Goal: Task Accomplishment & Management: Manage account settings

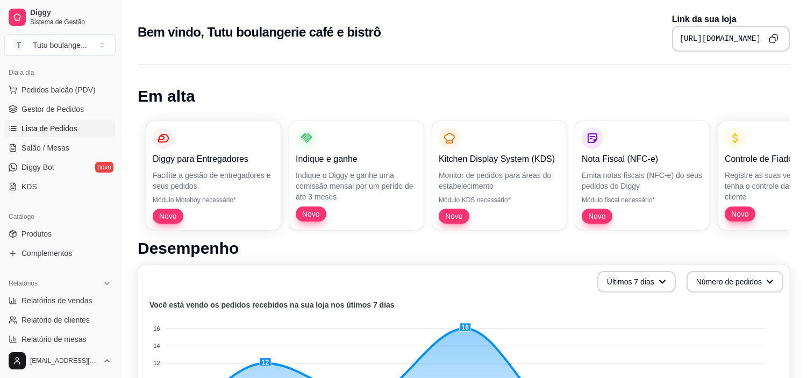
scroll to position [119, 0]
click at [80, 226] on link "Produtos" at bounding box center [59, 232] width 111 height 17
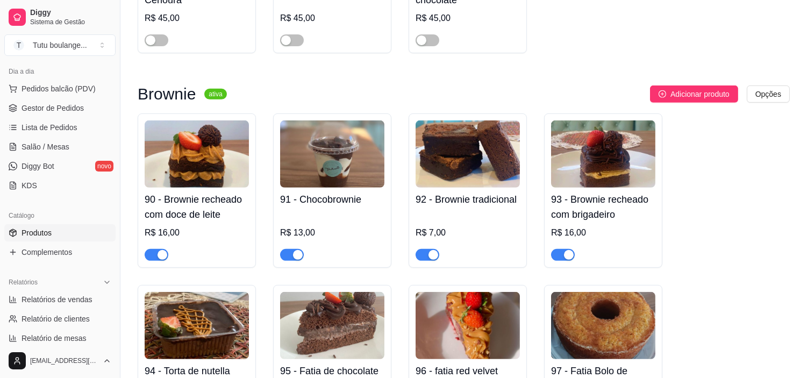
scroll to position [896, 0]
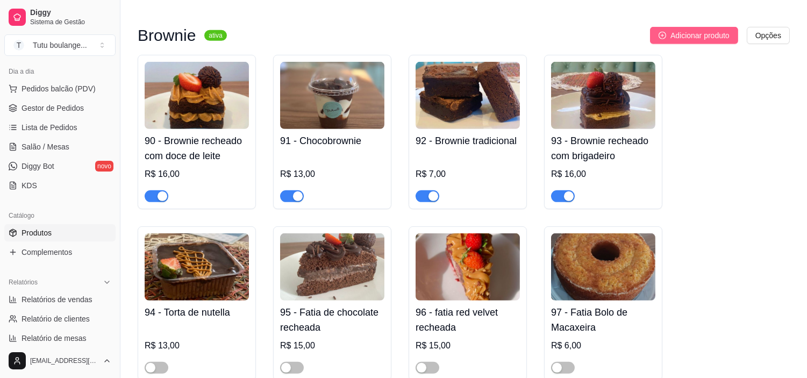
click at [686, 39] on span "Adicionar produto" at bounding box center [699, 36] width 59 height 12
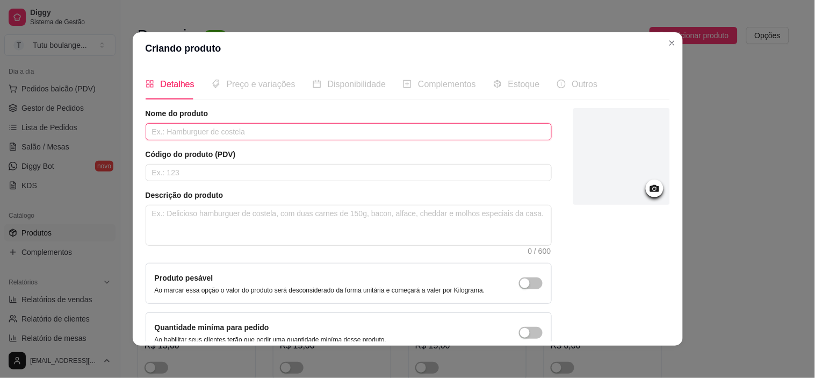
click at [270, 135] on input "text" at bounding box center [349, 131] width 406 height 17
type input "f"
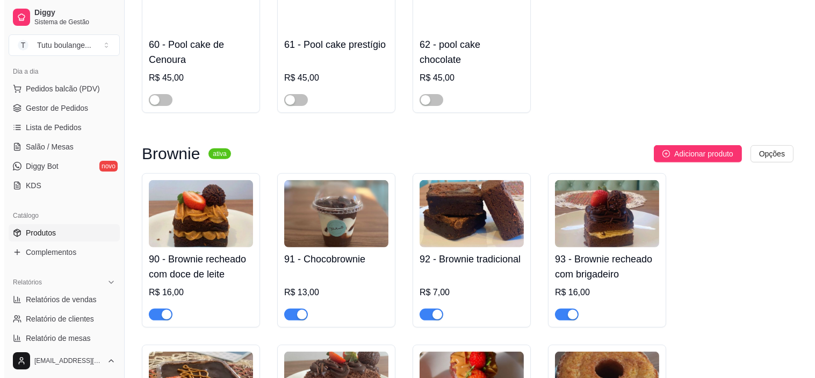
scroll to position [776, 0]
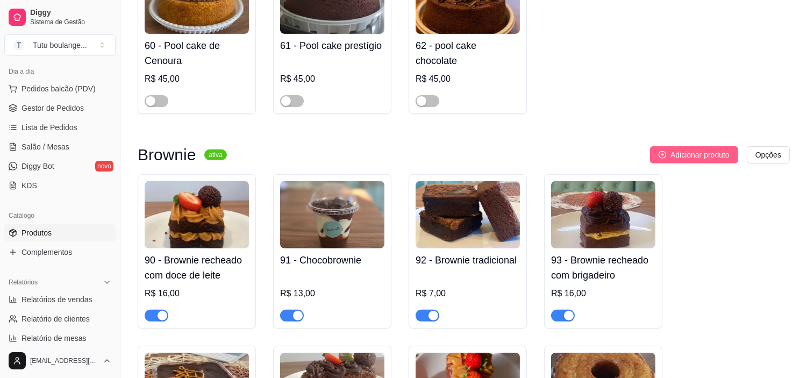
click at [706, 154] on span "Adicionar produto" at bounding box center [699, 155] width 59 height 12
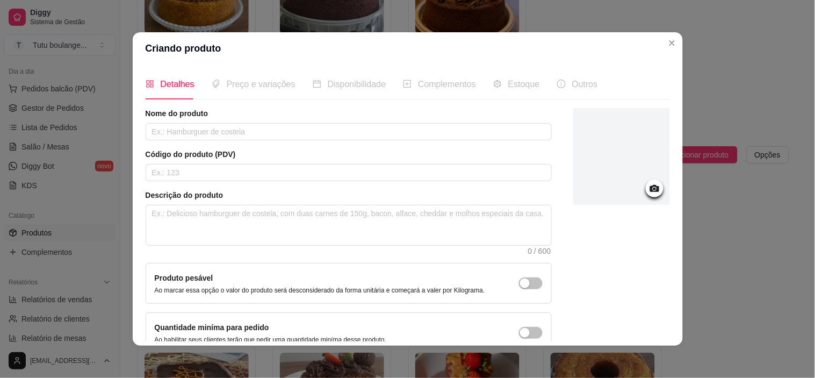
click at [650, 190] on icon at bounding box center [654, 188] width 9 height 7
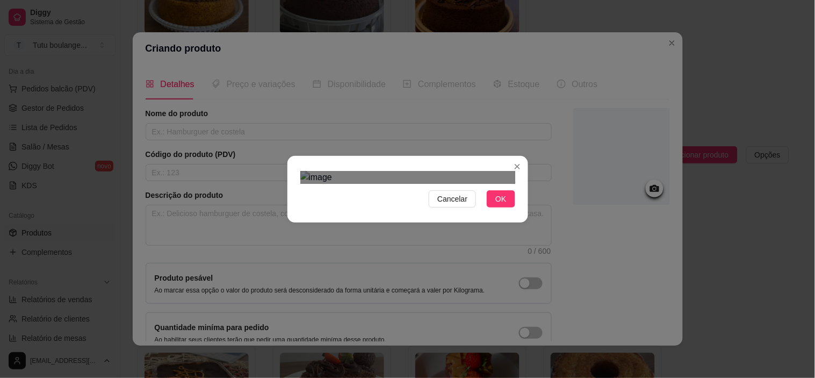
click at [367, 281] on div "Use the arrow keys to move the crop selection area" at bounding box center [411, 378] width 194 height 194
click at [362, 285] on div "Use the arrow keys to move the crop selection area" at bounding box center [403, 382] width 194 height 194
click at [364, 287] on div "Use the arrow keys to move the crop selection area" at bounding box center [404, 384] width 194 height 194
click at [496, 205] on span "OK" at bounding box center [501, 199] width 11 height 12
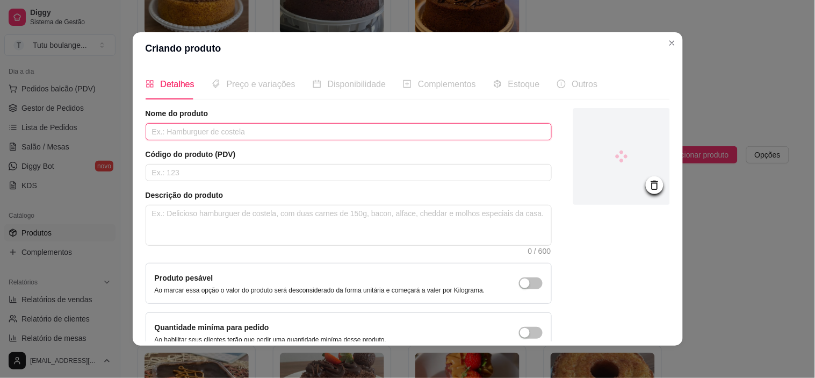
click at [235, 137] on input "text" at bounding box center [349, 131] width 406 height 17
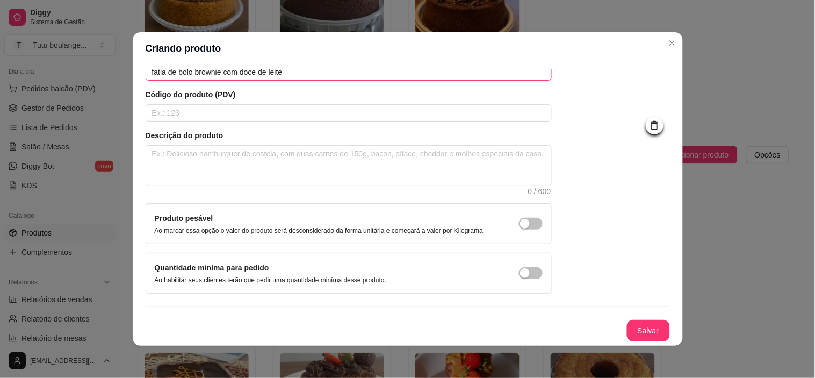
scroll to position [2, 0]
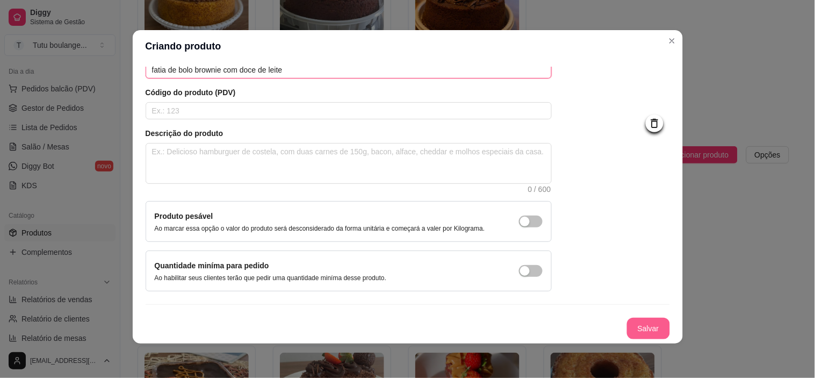
type input "fatia de bolo brownie com doce de leite"
click at [639, 326] on button "Salvar" at bounding box center [648, 329] width 43 height 22
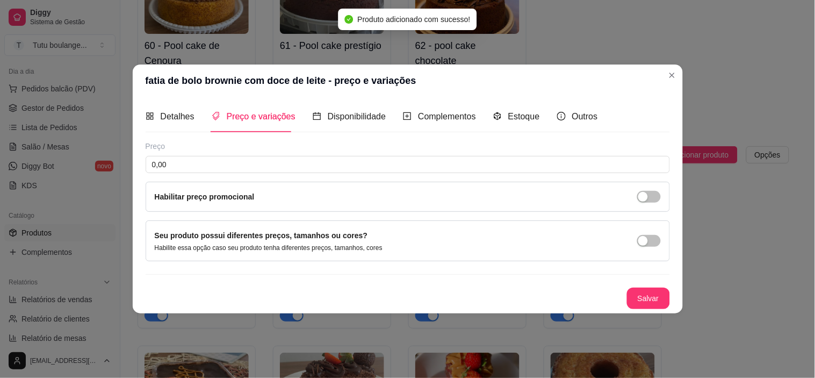
scroll to position [0, 0]
click at [244, 166] on input "0,00" at bounding box center [408, 164] width 525 height 17
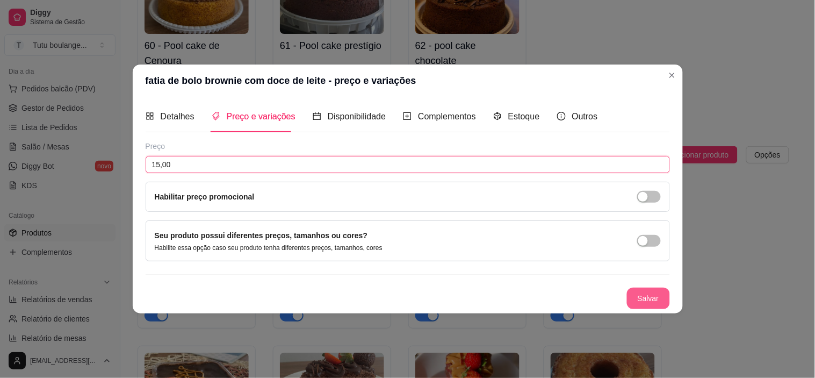
type input "15,00"
click at [651, 296] on button "Salvar" at bounding box center [648, 299] width 43 height 22
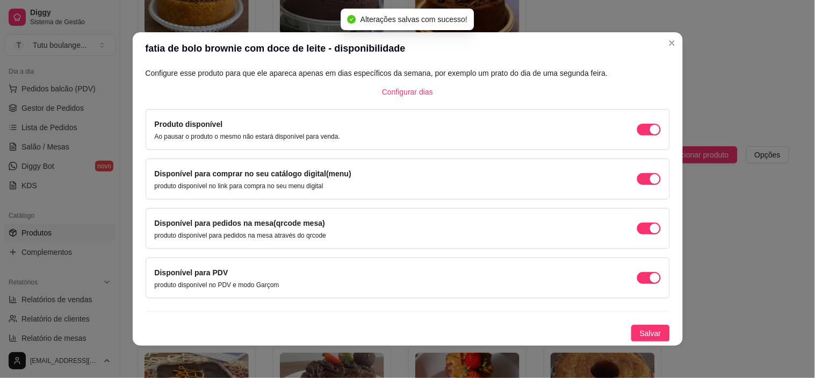
scroll to position [2, 0]
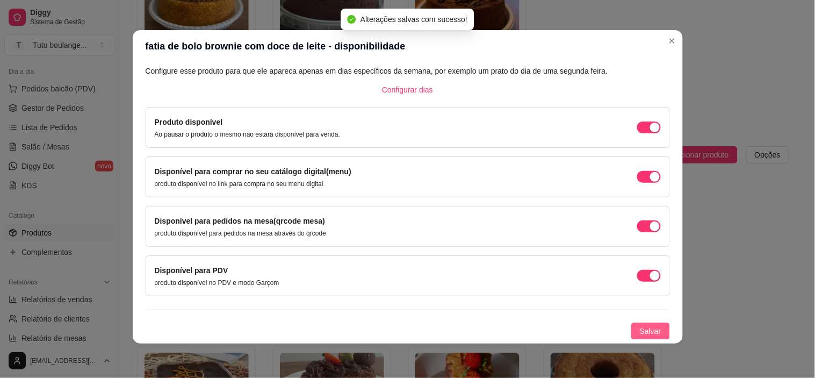
click at [645, 331] on span "Salvar" at bounding box center [651, 331] width 22 height 12
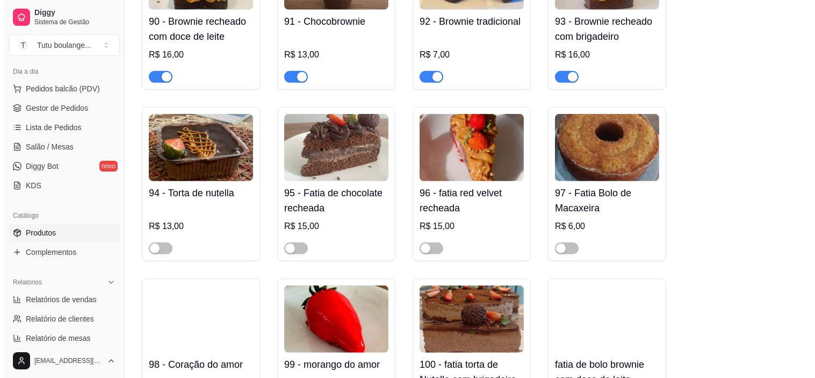
scroll to position [1194, 0]
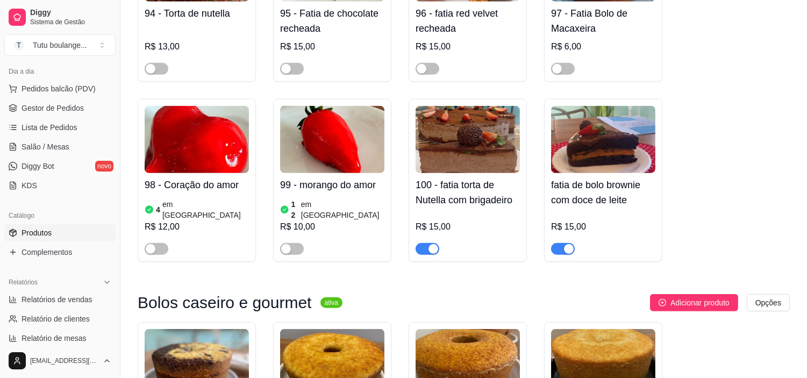
click at [319, 206] on article "em [GEOGRAPHIC_DATA]" at bounding box center [342, 210] width 83 height 22
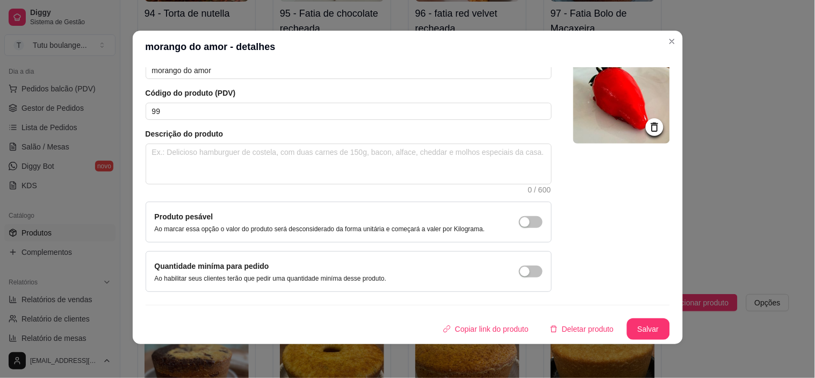
scroll to position [2, 0]
click at [582, 328] on button "Deletar produto" at bounding box center [582, 328] width 78 height 21
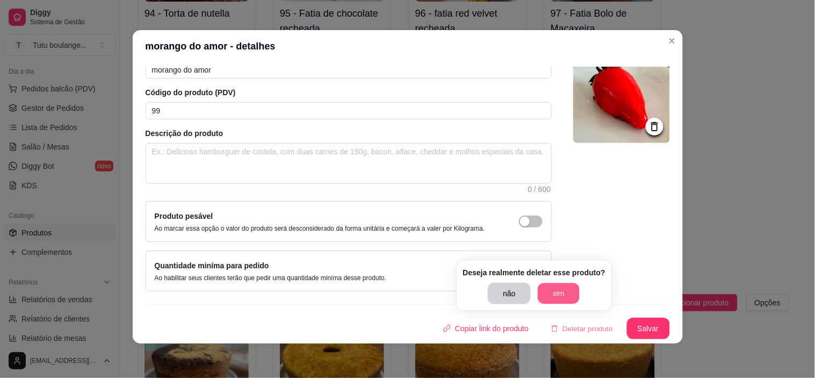
click at [554, 287] on button "sim" at bounding box center [559, 293] width 42 height 21
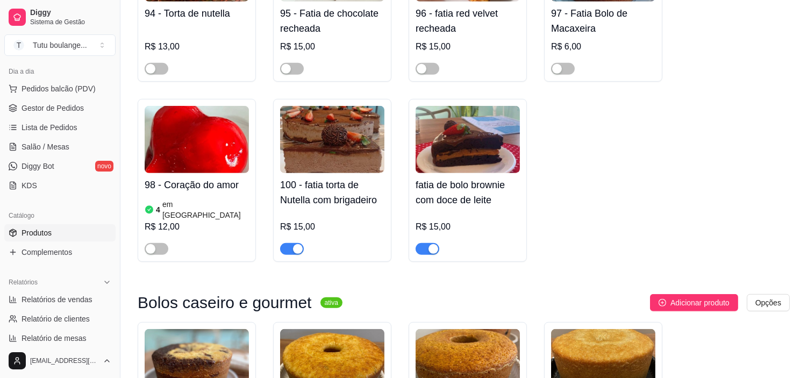
click at [215, 235] on div at bounding box center [197, 244] width 104 height 22
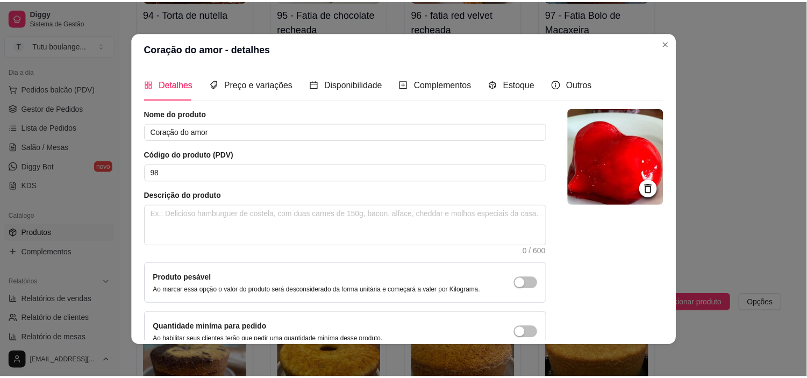
scroll to position [60, 0]
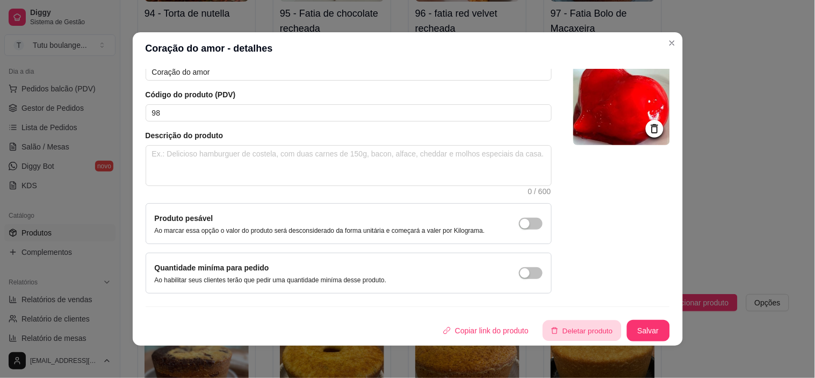
click at [560, 336] on button "Deletar produto" at bounding box center [582, 330] width 78 height 21
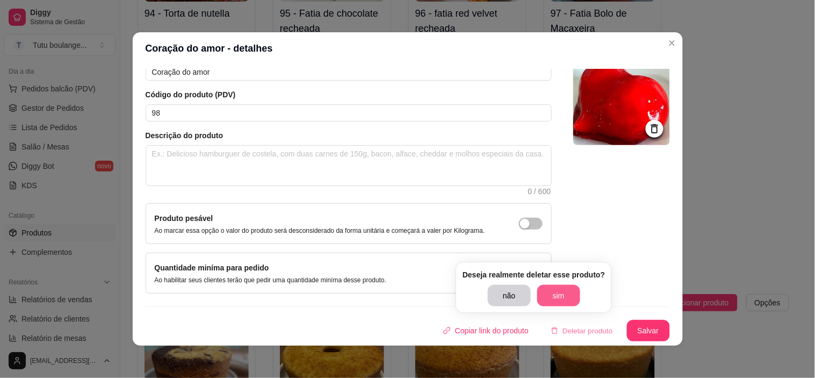
click at [543, 297] on button "sim" at bounding box center [559, 296] width 43 height 22
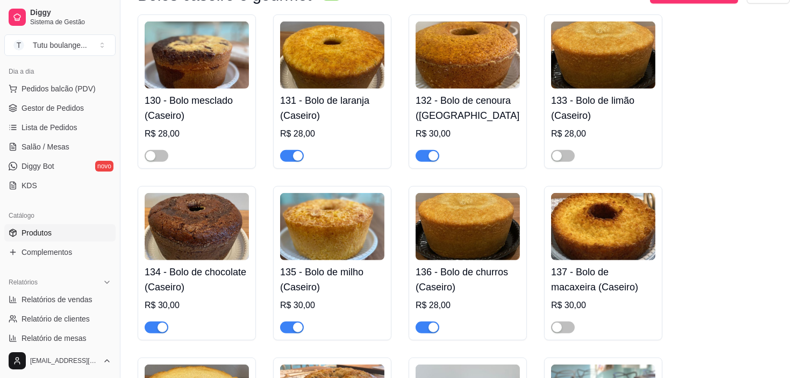
scroll to position [1493, 0]
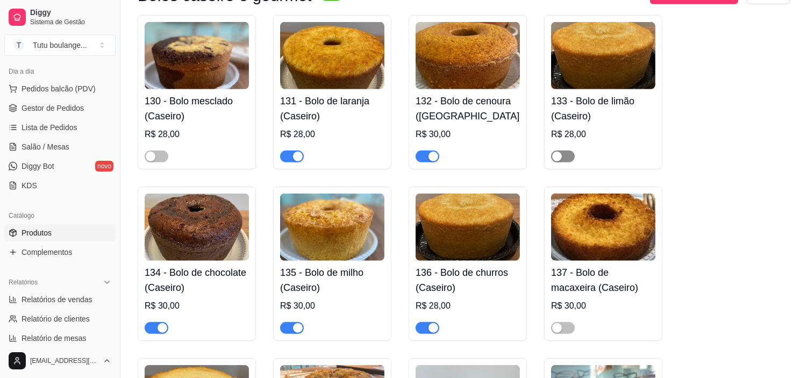
click at [571, 158] on span "button" at bounding box center [563, 157] width 24 height 12
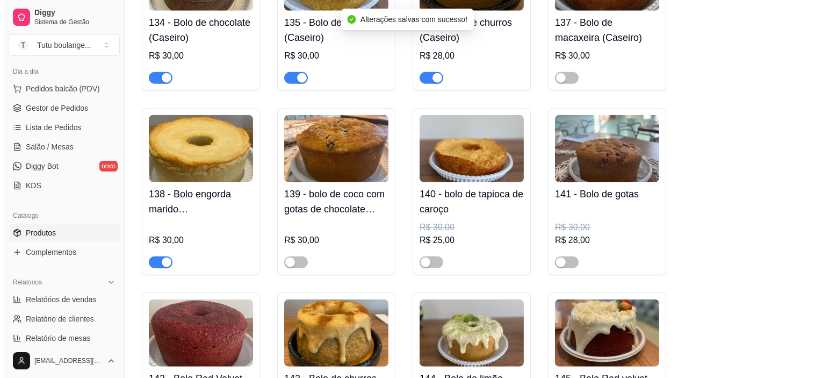
scroll to position [1792, 0]
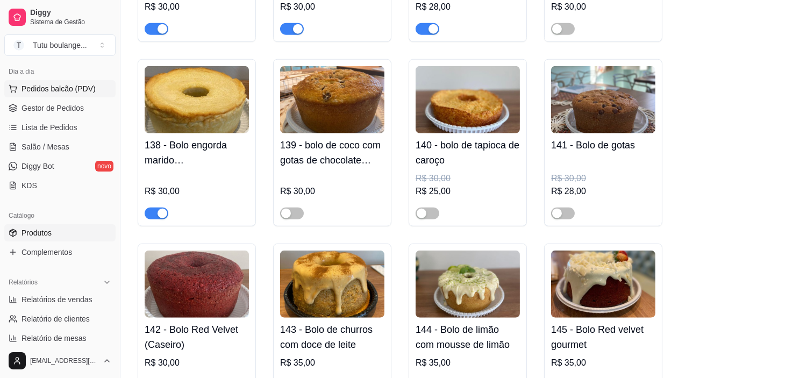
click at [82, 95] on button "Pedidos balcão (PDV)" at bounding box center [59, 88] width 111 height 17
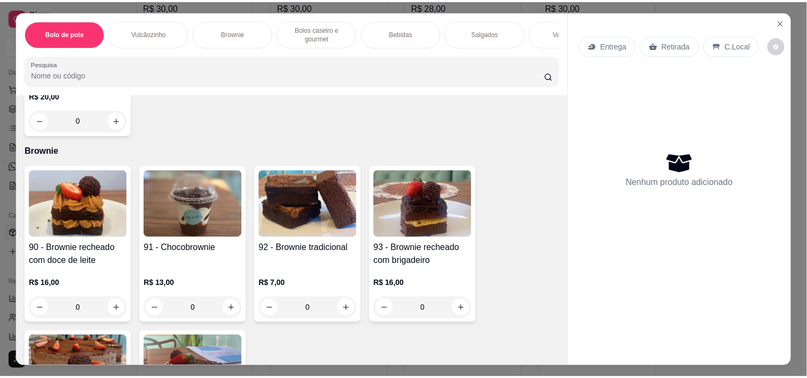
scroll to position [358, 0]
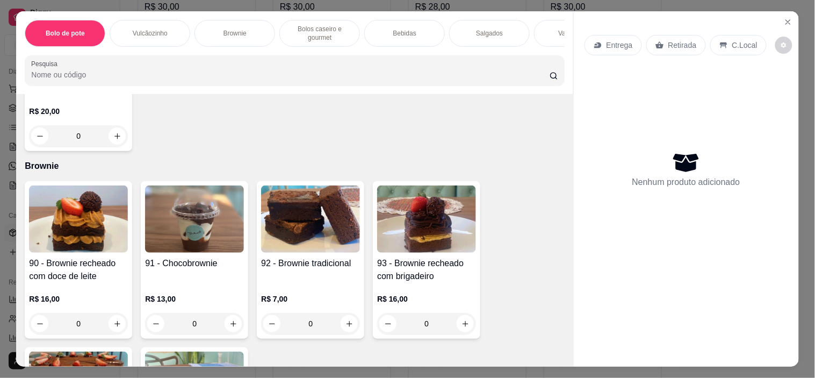
click at [230, 325] on div "0" at bounding box center [194, 324] width 99 height 22
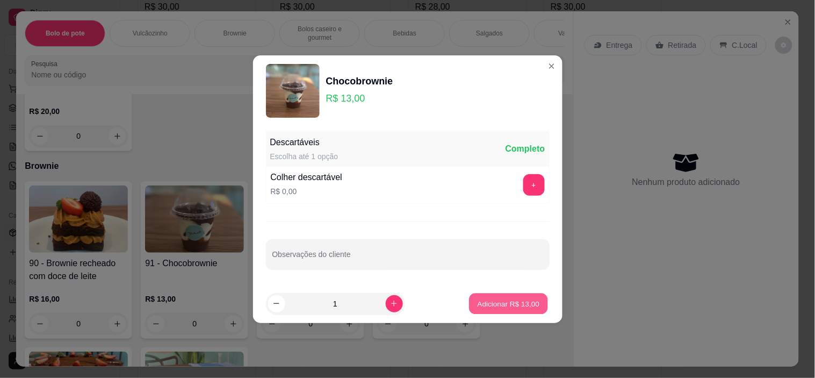
click at [482, 306] on p "Adicionar R$ 13,00" at bounding box center [509, 303] width 62 height 10
type input "1"
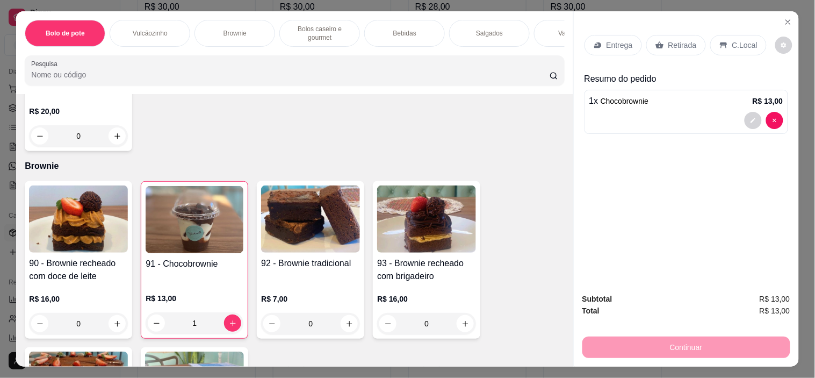
click at [669, 45] on p "Retirada" at bounding box center [683, 45] width 28 height 11
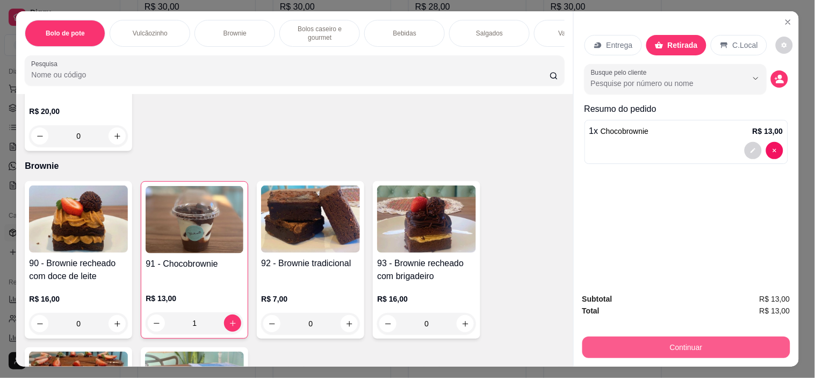
click at [631, 339] on button "Continuar" at bounding box center [687, 348] width 208 height 22
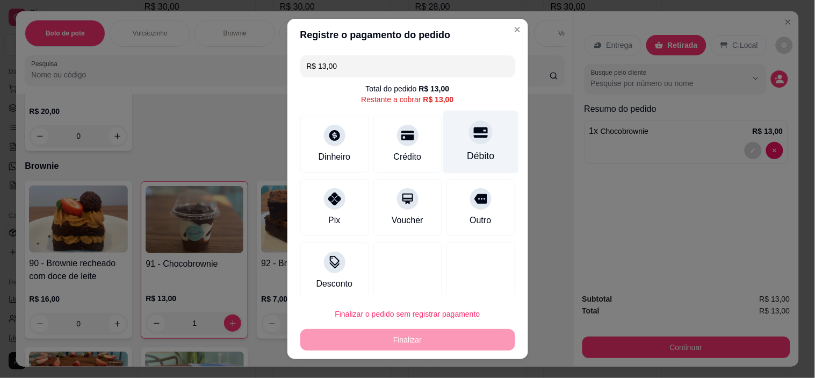
click at [470, 136] on div at bounding box center [481, 133] width 24 height 24
type input "R$ 0,00"
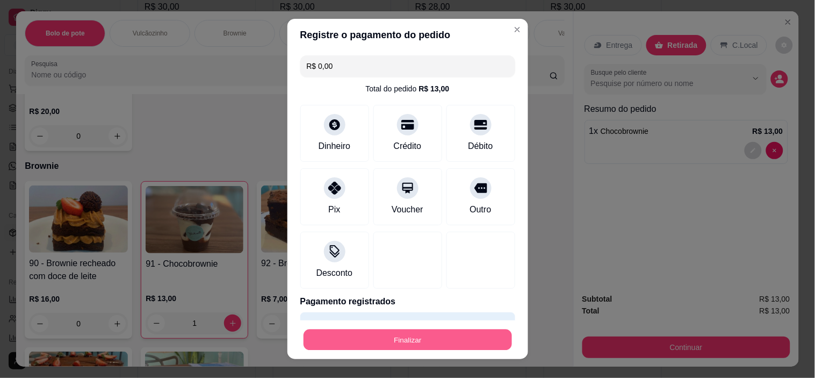
click at [432, 340] on button "Finalizar" at bounding box center [408, 339] width 209 height 21
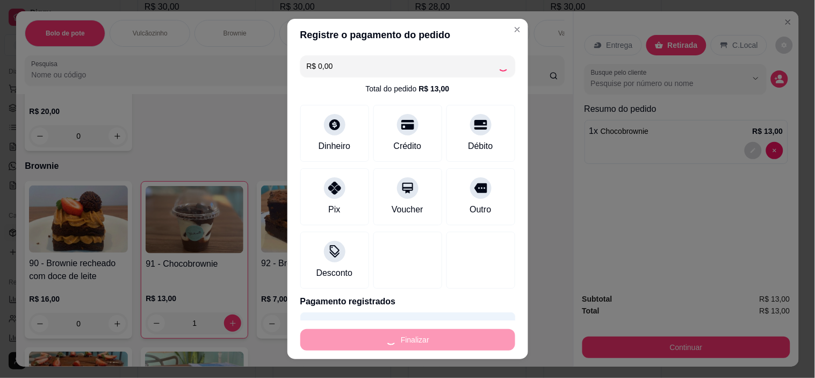
type input "0"
type input "-R$ 13,00"
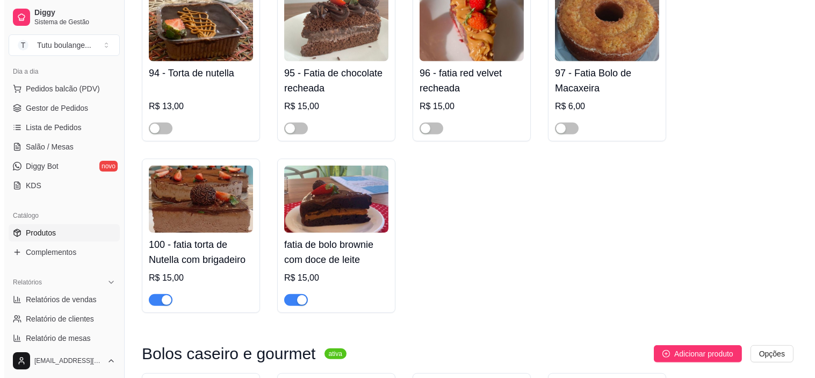
scroll to position [1075, 0]
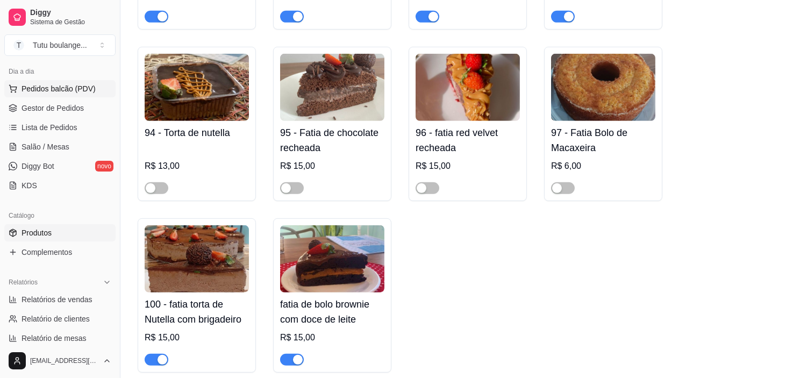
click at [72, 88] on span "Pedidos balcão (PDV)" at bounding box center [59, 88] width 74 height 11
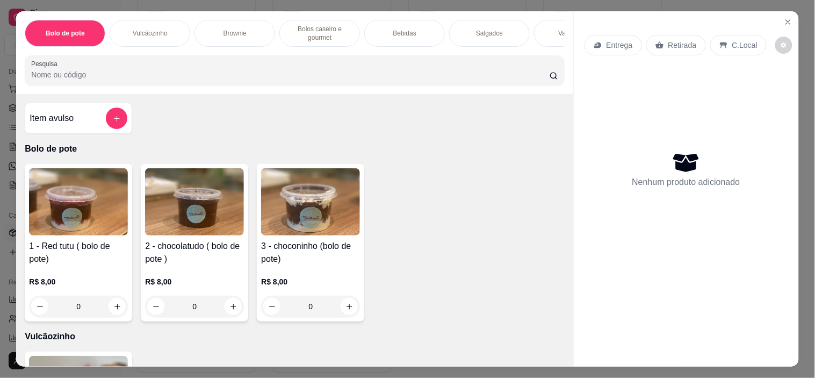
click at [111, 310] on div "0" at bounding box center [78, 307] width 99 height 22
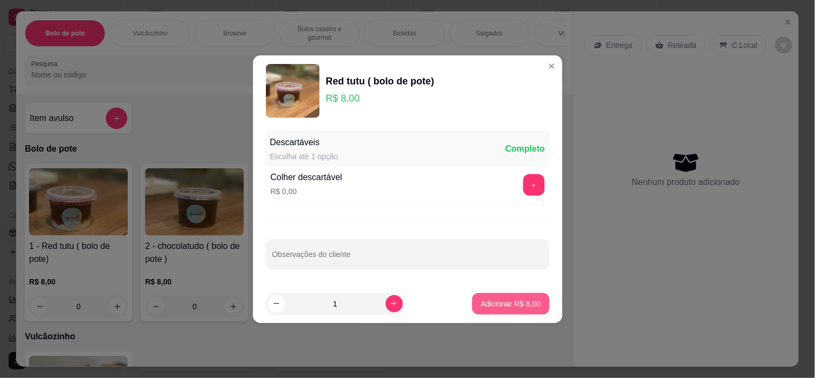
click at [527, 303] on p "Adicionar R$ 8,00" at bounding box center [511, 303] width 60 height 11
type input "1"
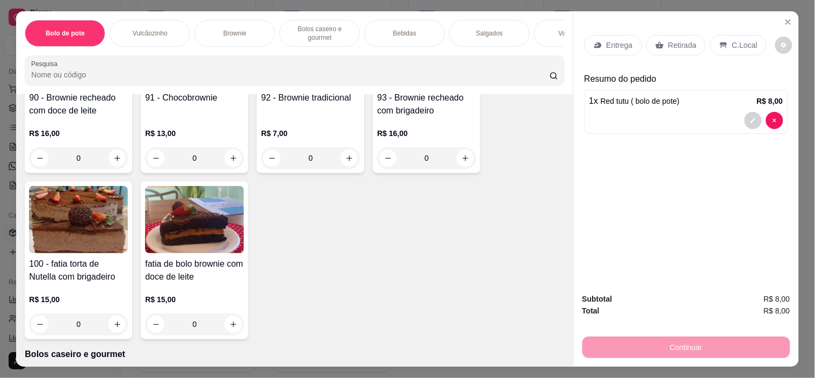
scroll to position [538, 0]
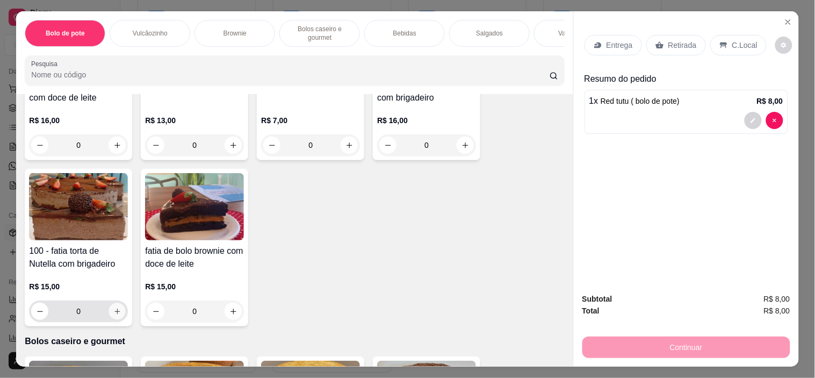
click at [113, 316] on icon "increase-product-quantity" at bounding box center [117, 311] width 8 height 8
type input "1"
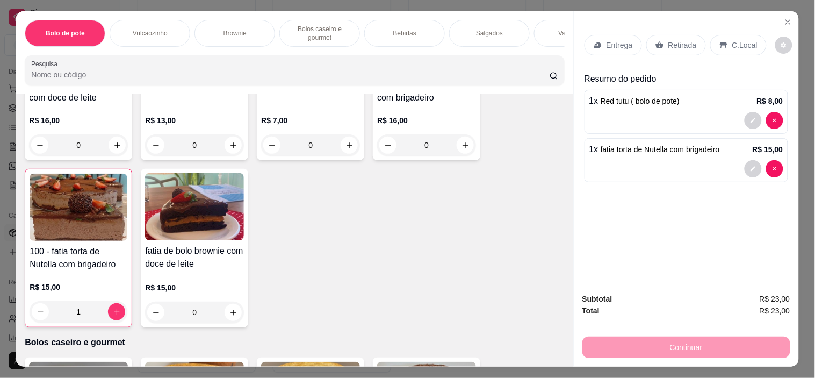
click at [675, 40] on p "Retirada" at bounding box center [683, 45] width 28 height 11
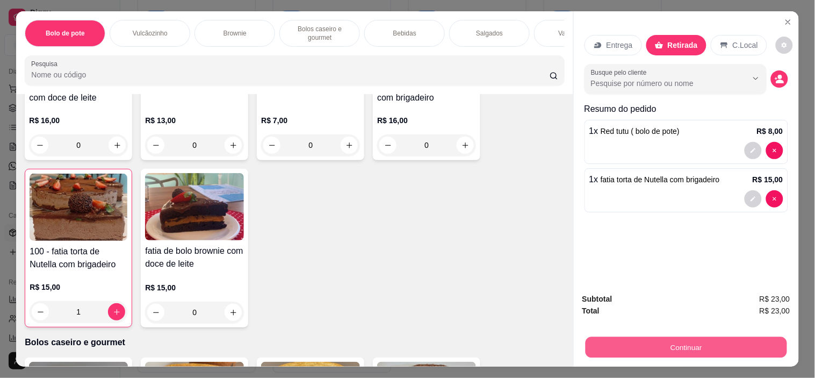
click at [690, 343] on button "Continuar" at bounding box center [686, 347] width 202 height 21
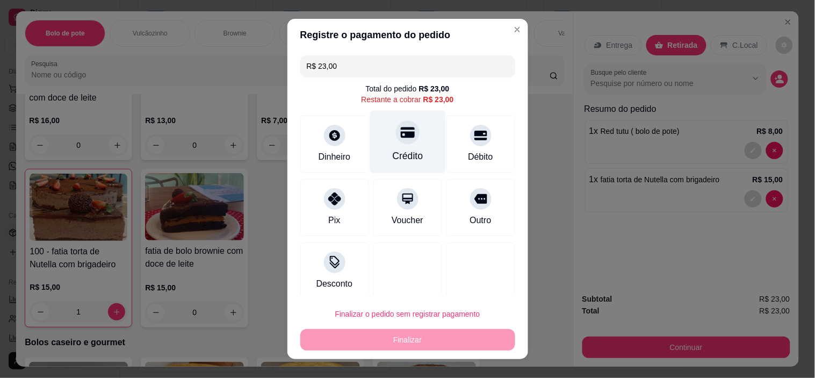
click at [400, 146] on div "Crédito" at bounding box center [408, 142] width 76 height 63
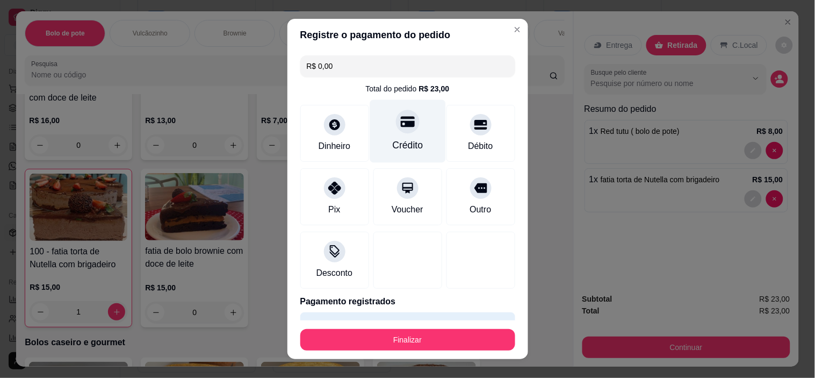
type input "R$ 0,00"
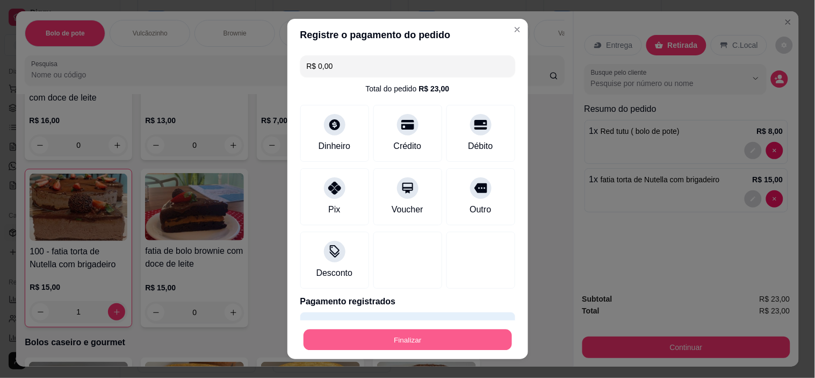
click at [427, 332] on button "Finalizar" at bounding box center [408, 339] width 209 height 21
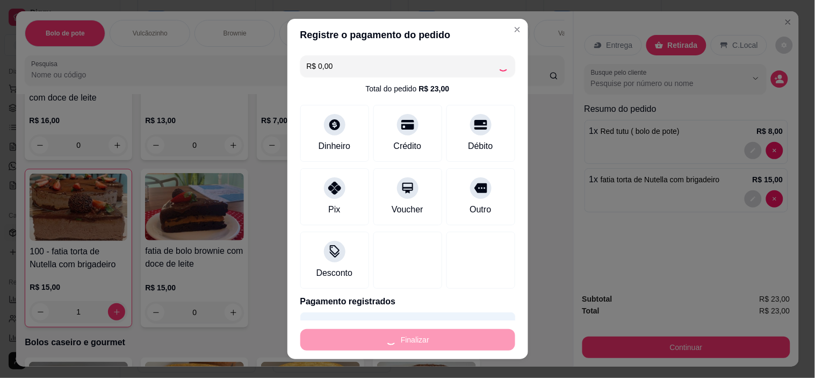
type input "0"
type input "-R$ 23,00"
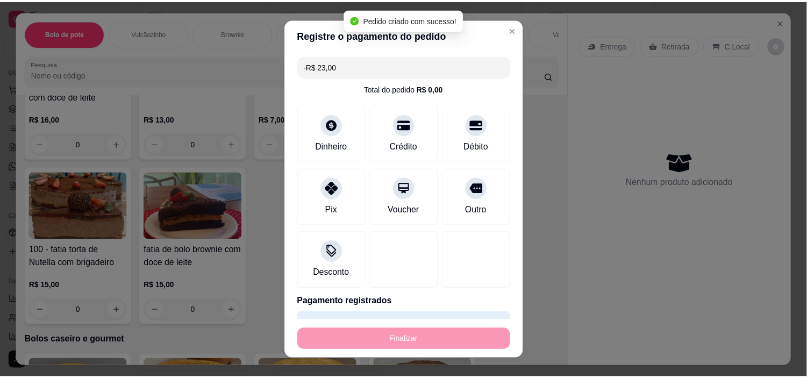
scroll to position [536, 0]
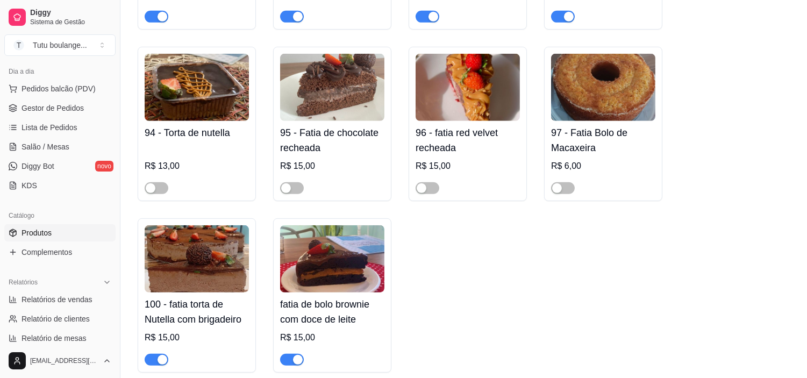
click at [426, 332] on div "90 - Brownie recheado com doce de leite R$ 16,00 91 - Chocobrownie R$ 13,00 92 …" at bounding box center [464, 123] width 652 height 497
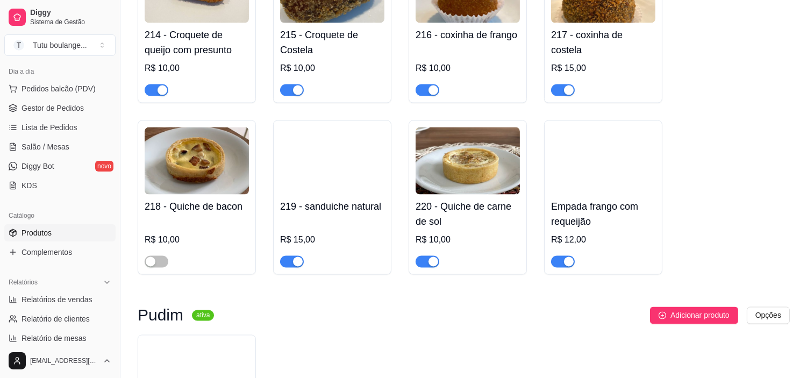
scroll to position [3376, 0]
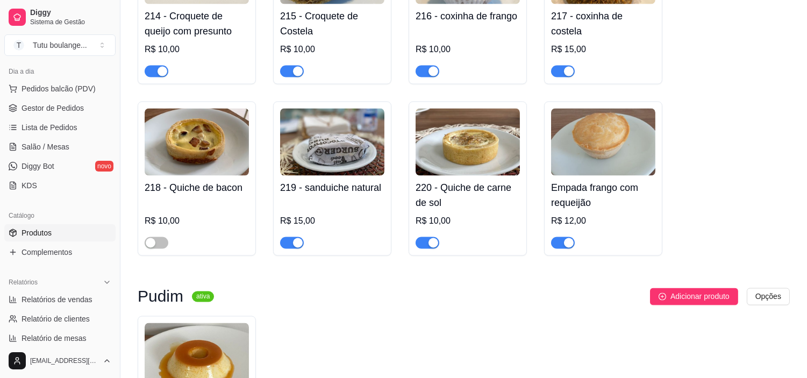
click at [423, 237] on span "button" at bounding box center [428, 243] width 24 height 12
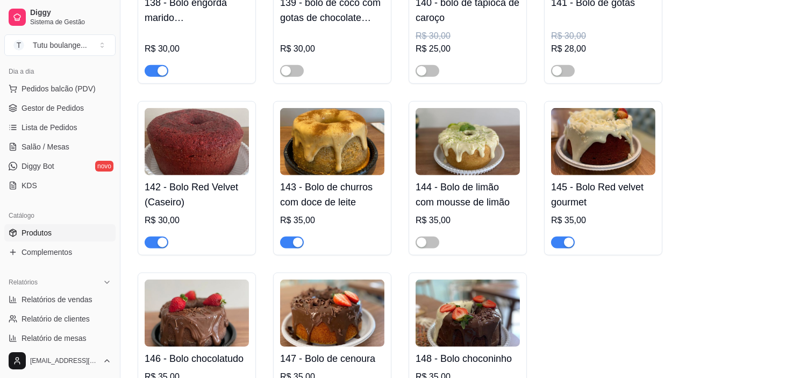
scroll to position [1943, 0]
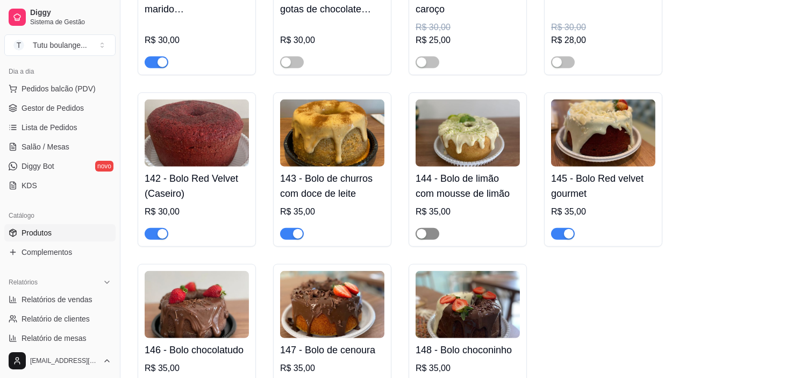
click at [433, 238] on span "button" at bounding box center [428, 234] width 24 height 12
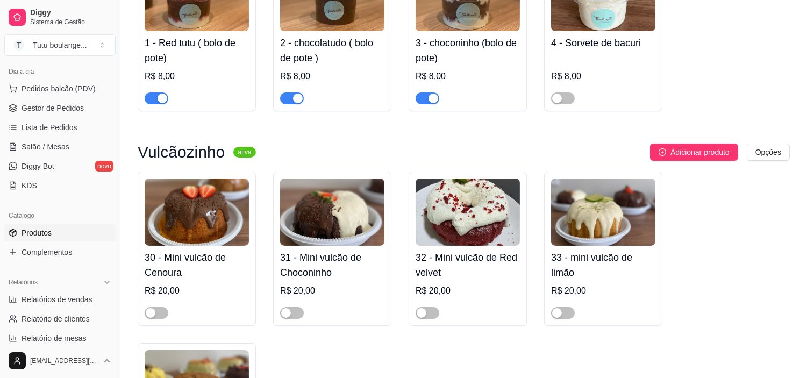
scroll to position [179, 0]
click at [88, 144] on link "Salão / Mesas" at bounding box center [59, 146] width 111 height 17
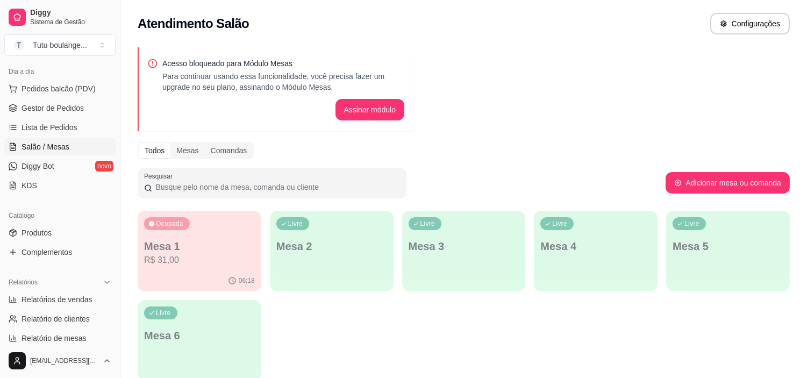
click at [314, 238] on div "Livre Mesa 2" at bounding box center [332, 245] width 124 height 68
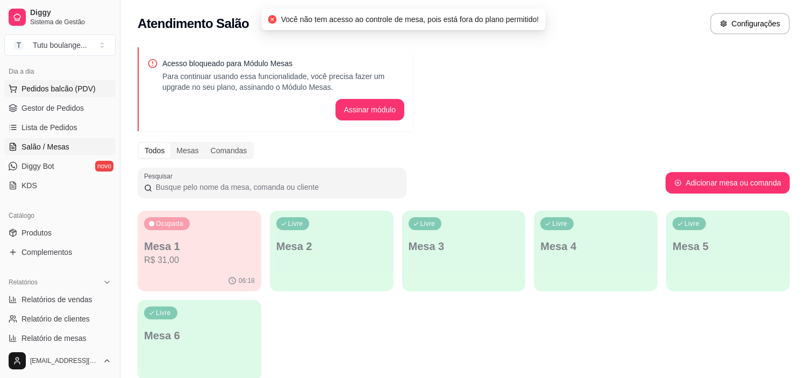
click at [63, 94] on button "Pedidos balcão (PDV)" at bounding box center [59, 88] width 111 height 17
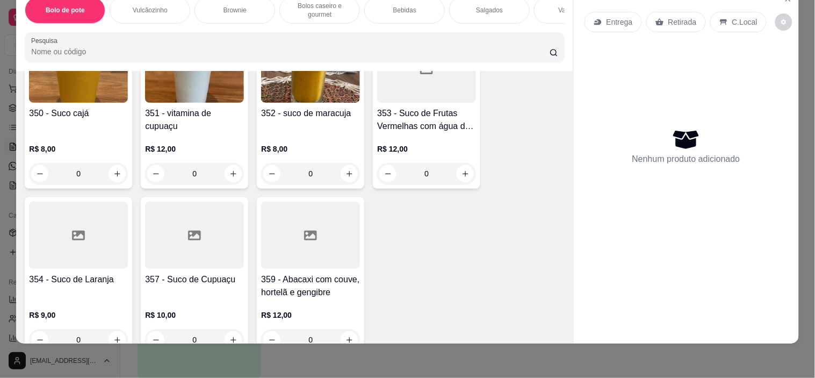
scroll to position [3265, 0]
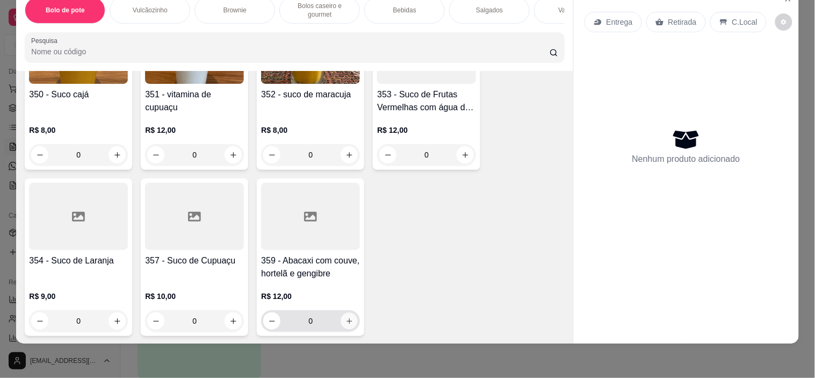
click at [347, 317] on icon "increase-product-quantity" at bounding box center [350, 321] width 8 height 8
type input "1"
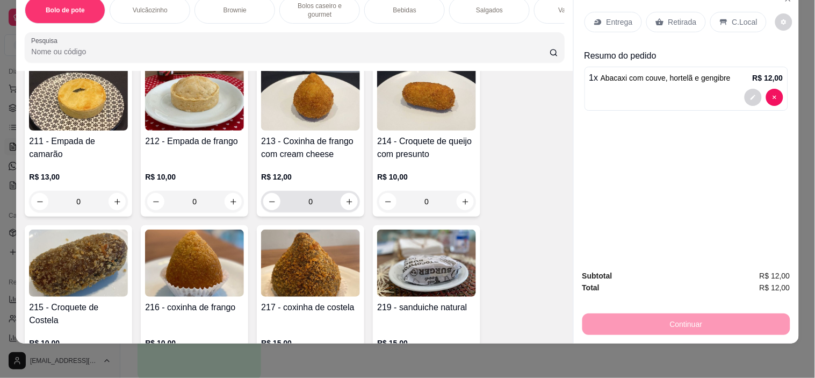
scroll to position [2011, 0]
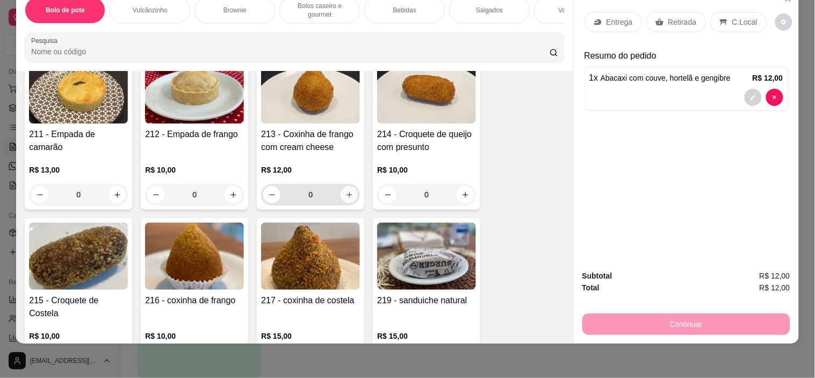
click at [346, 191] on icon "increase-product-quantity" at bounding box center [350, 195] width 8 height 8
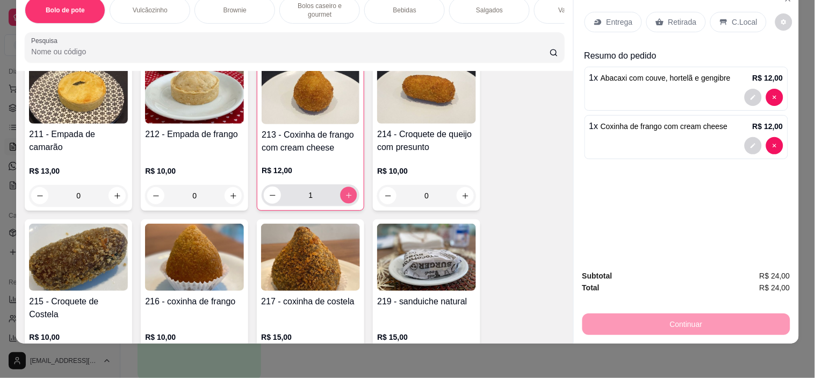
click at [345, 191] on icon "increase-product-quantity" at bounding box center [349, 195] width 8 height 8
type input "2"
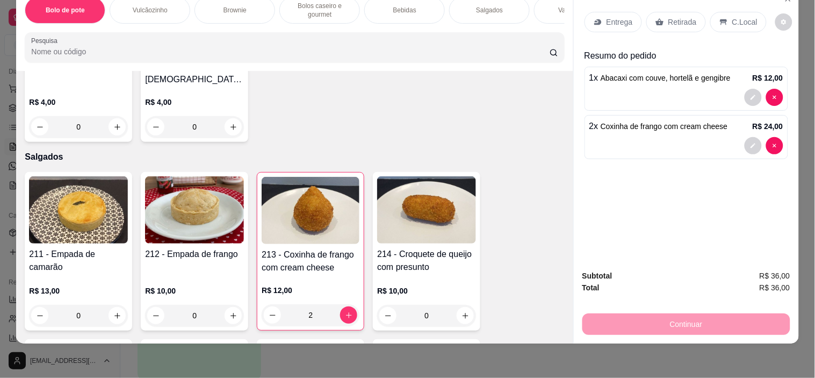
scroll to position [1950, 0]
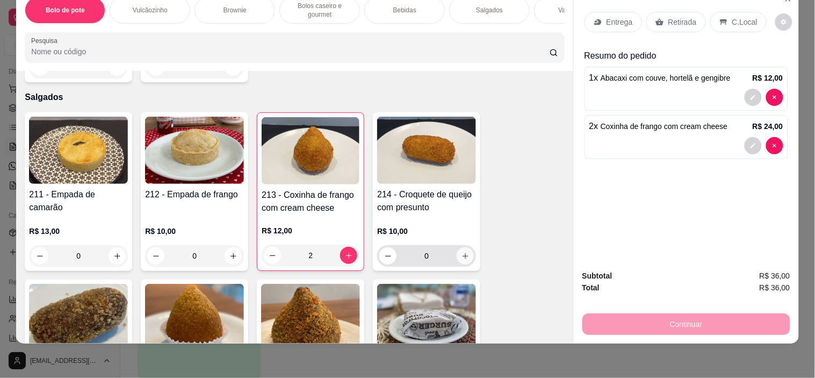
click at [462, 252] on icon "increase-product-quantity" at bounding box center [466, 256] width 8 height 8
type input "1"
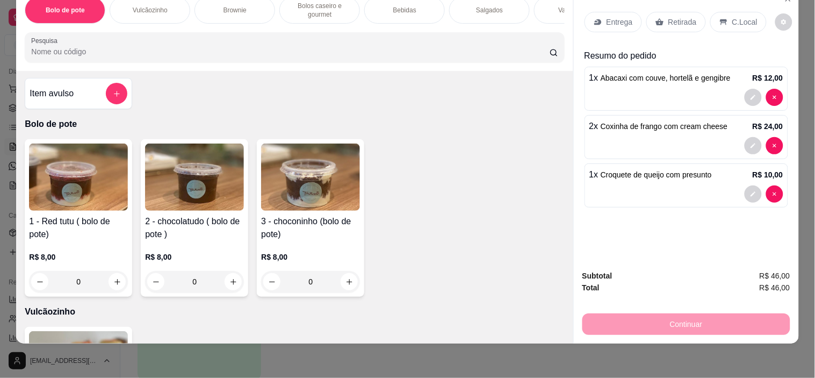
scroll to position [0, 0]
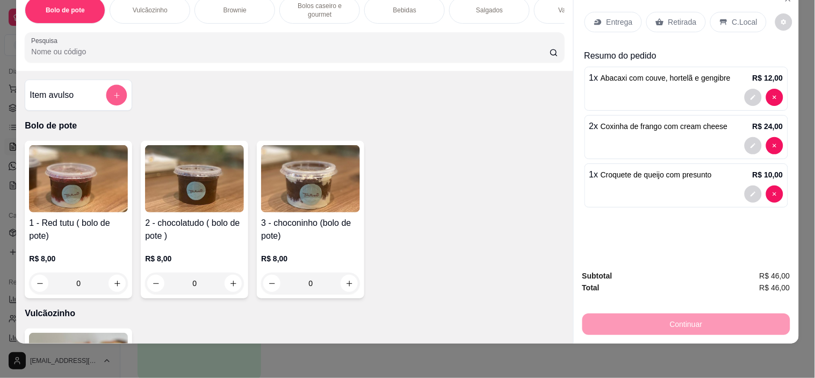
click at [119, 98] on button "add-separate-item" at bounding box center [116, 95] width 21 height 21
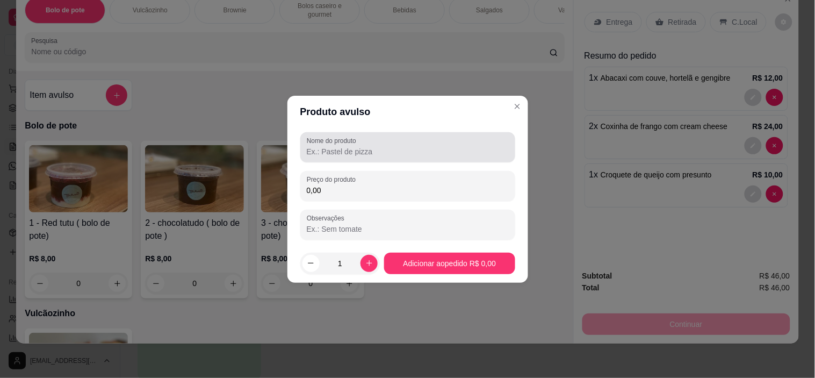
click at [361, 149] on input "Nome do produto" at bounding box center [408, 151] width 202 height 11
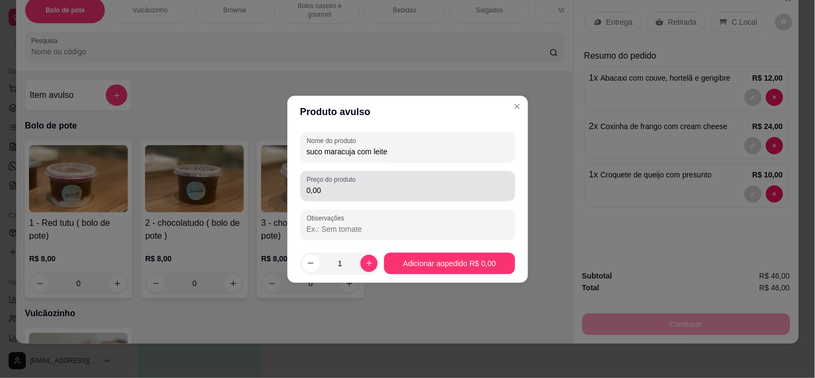
type input "suco maracuja com leite"
click at [347, 191] on input "0,00" at bounding box center [408, 190] width 202 height 11
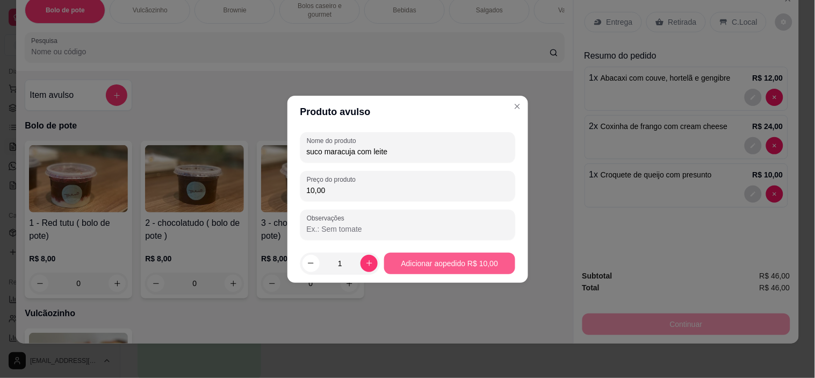
type input "10,00"
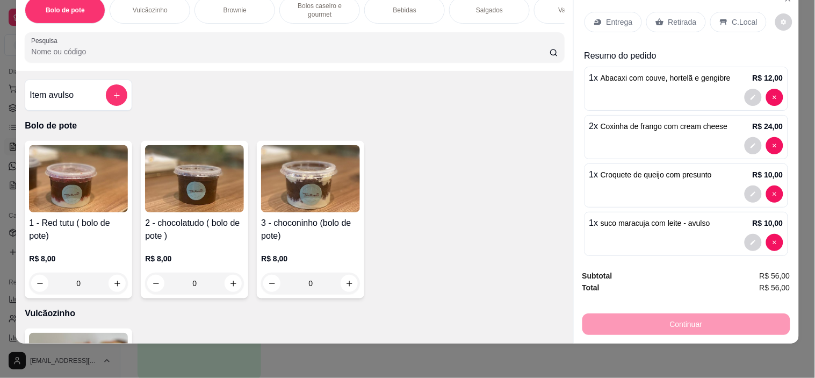
click at [735, 17] on p "C.Local" at bounding box center [745, 22] width 25 height 11
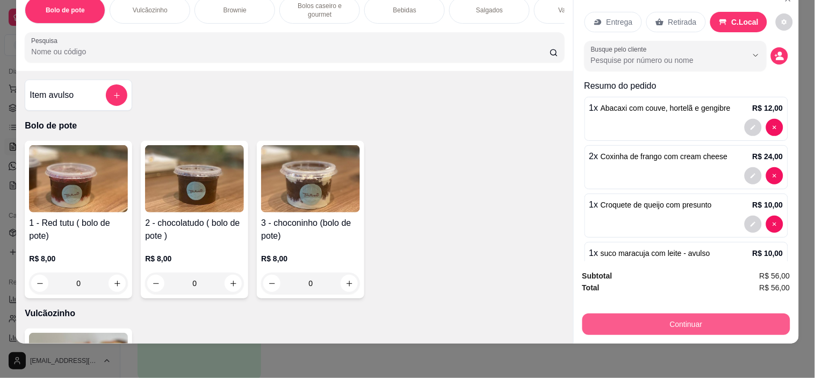
click at [706, 313] on button "Continuar" at bounding box center [687, 324] width 208 height 22
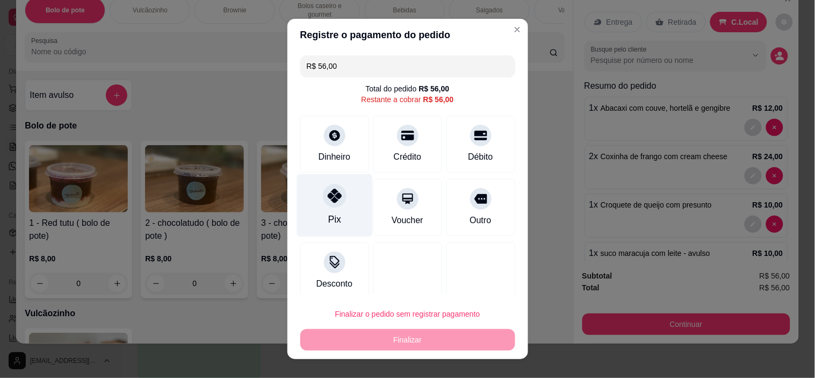
click at [340, 210] on div "Pix" at bounding box center [335, 205] width 76 height 63
type input "R$ 0,00"
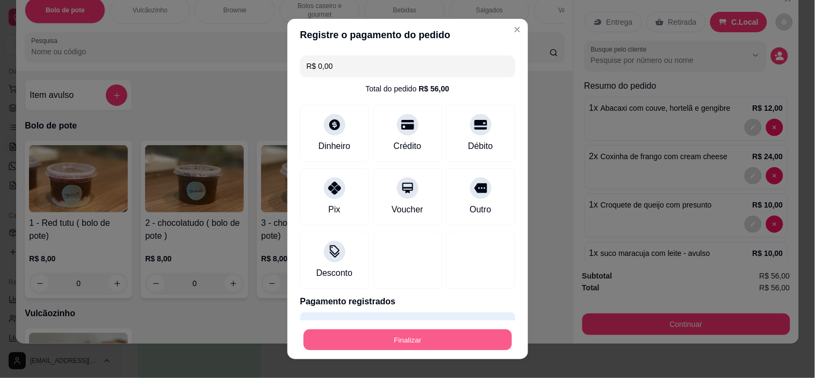
click at [448, 332] on button "Finalizar" at bounding box center [408, 339] width 209 height 21
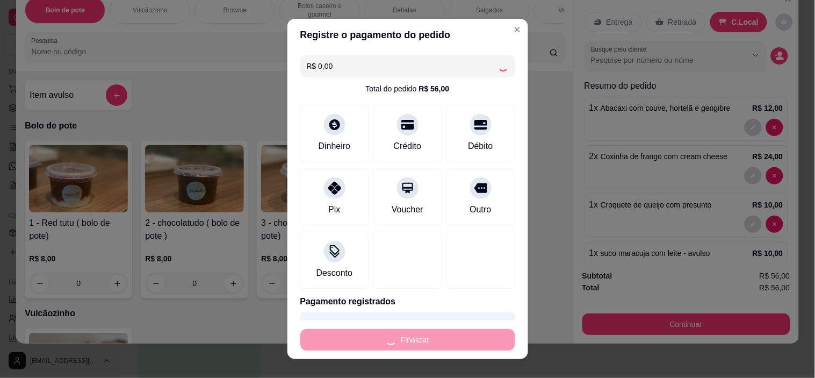
type input "0"
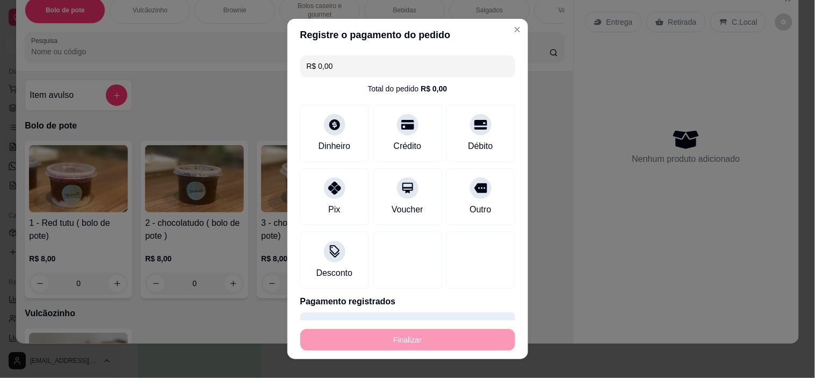
type input "-R$ 56,00"
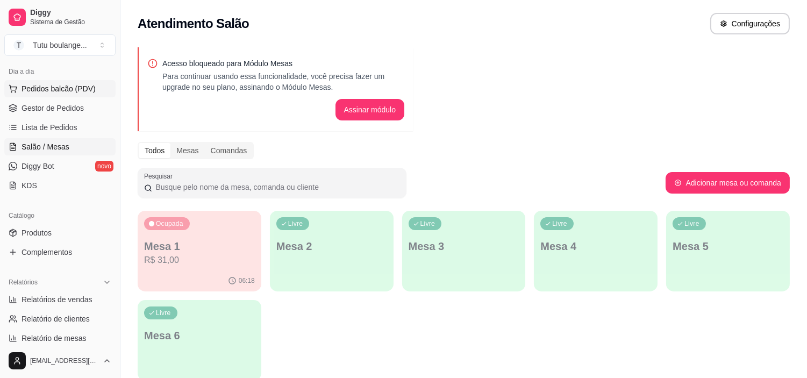
click at [98, 93] on button "Pedidos balcão (PDV)" at bounding box center [59, 88] width 111 height 17
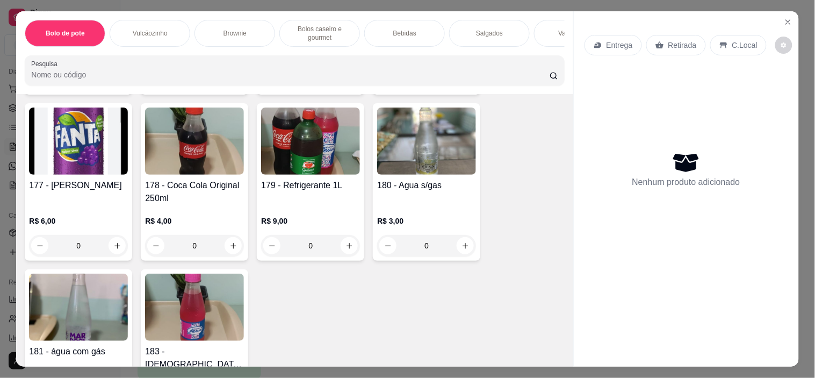
scroll to position [1652, 0]
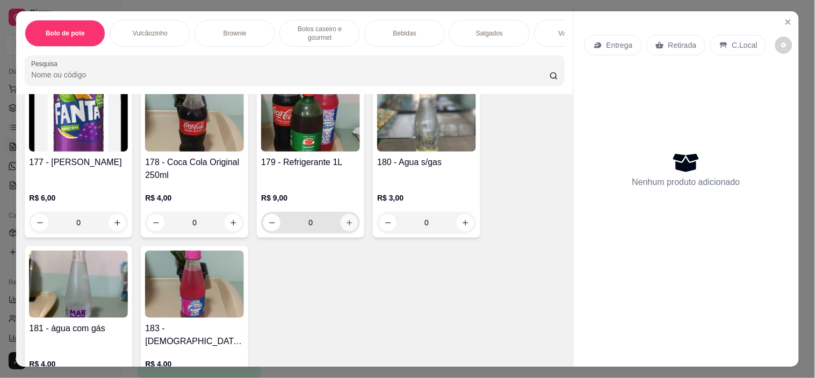
click at [346, 227] on icon "increase-product-quantity" at bounding box center [350, 223] width 8 height 8
type input "1"
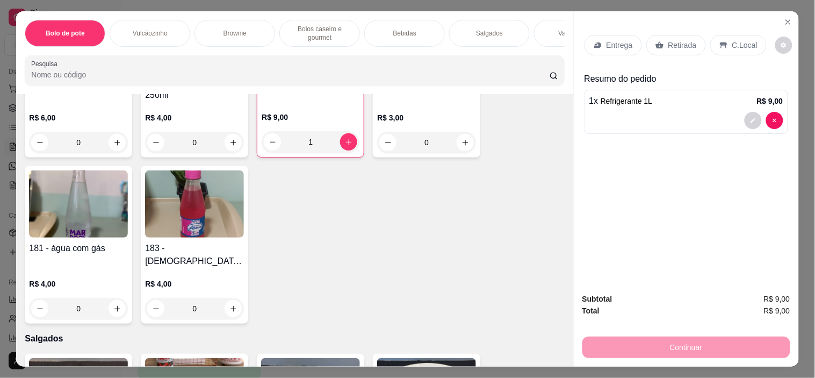
scroll to position [1971, 0]
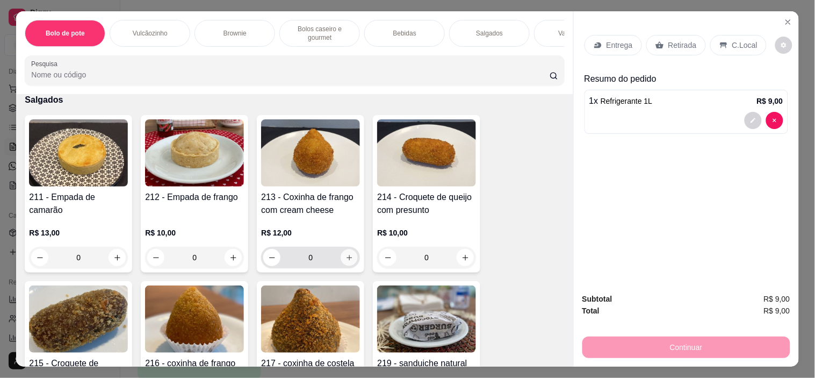
click at [347, 253] on button "increase-product-quantity" at bounding box center [349, 257] width 17 height 17
type input "1"
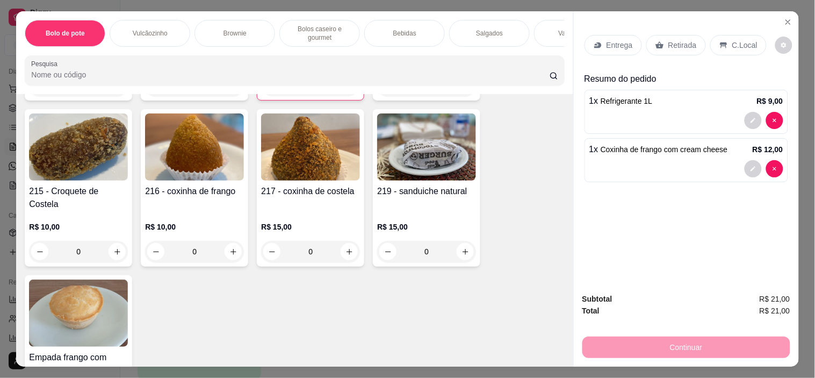
scroll to position [2150, 0]
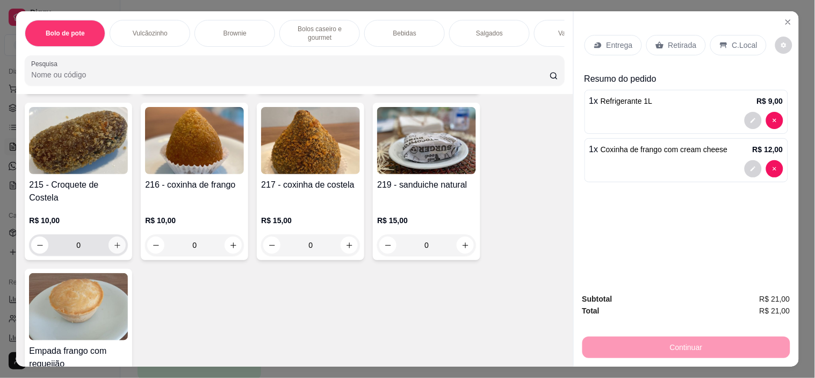
click at [113, 241] on icon "increase-product-quantity" at bounding box center [117, 245] width 8 height 8
type input "1"
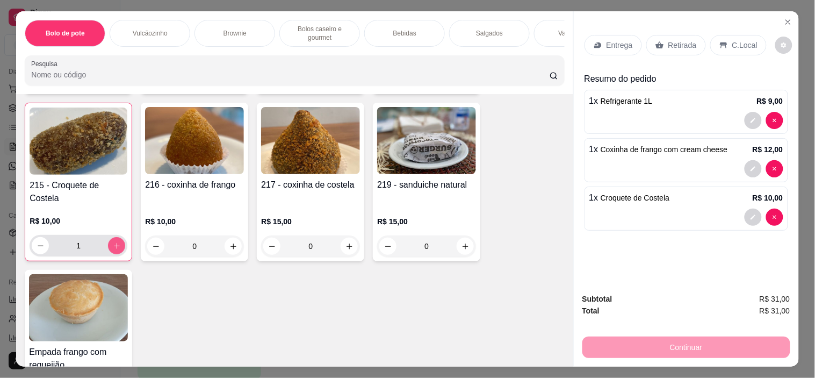
scroll to position [2151, 0]
click at [722, 41] on icon at bounding box center [724, 45] width 9 height 9
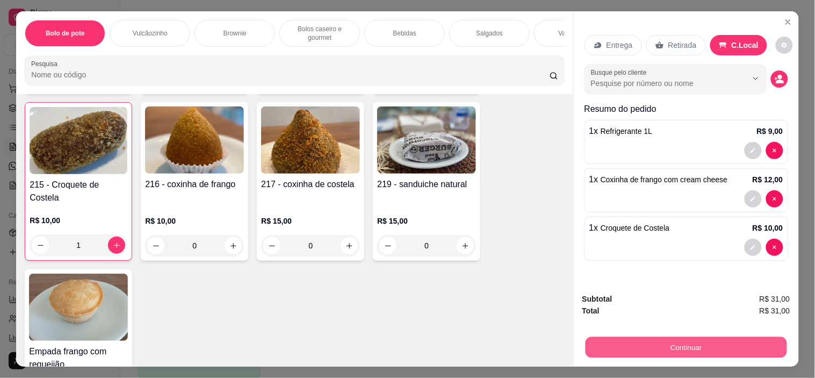
click at [738, 346] on button "Continuar" at bounding box center [686, 347] width 202 height 21
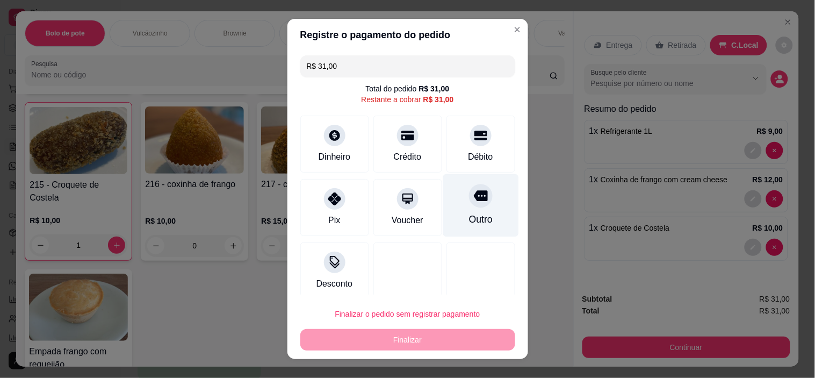
click at [474, 199] on icon at bounding box center [481, 196] width 14 height 11
type input "R$ 0,00"
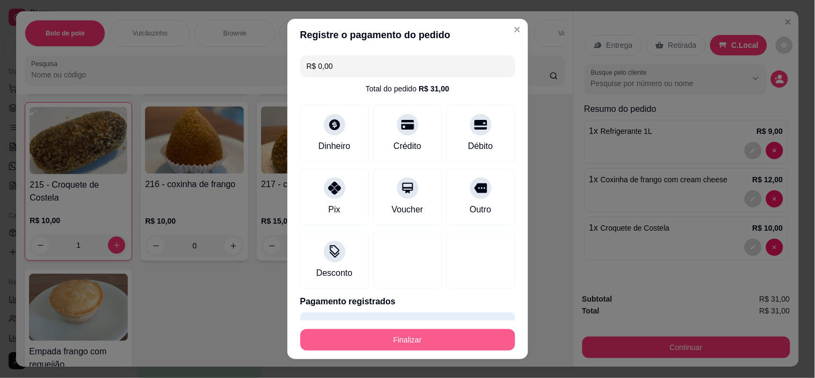
click at [471, 341] on button "Finalizar" at bounding box center [408, 340] width 215 height 22
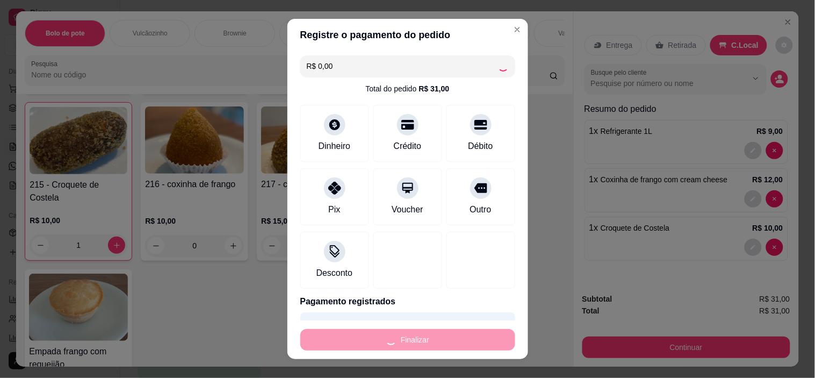
type input "0"
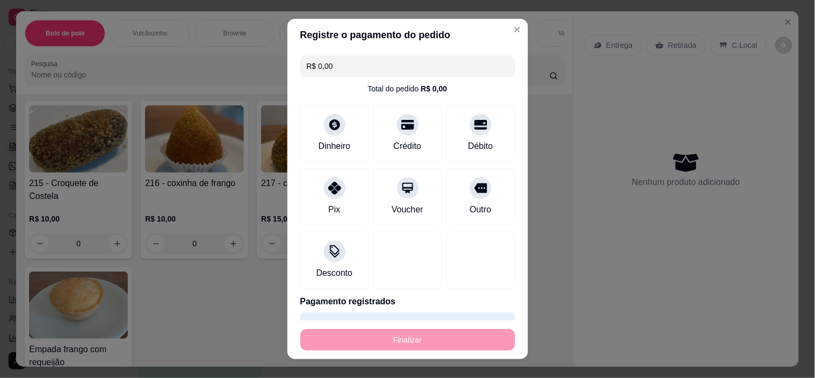
type input "-R$ 31,00"
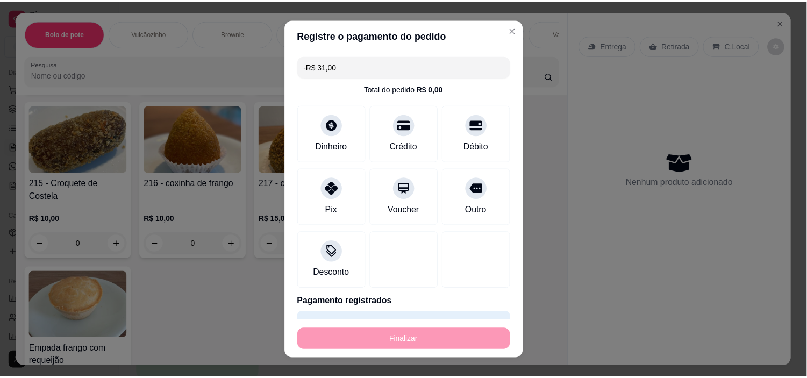
scroll to position [2149, 0]
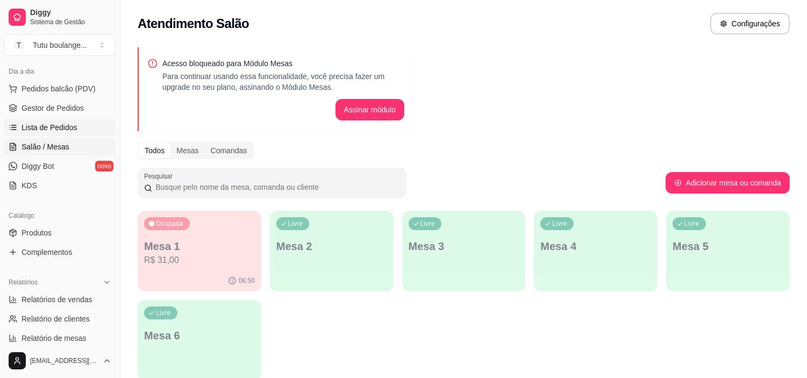
click at [38, 127] on span "Lista de Pedidos" at bounding box center [50, 127] width 56 height 11
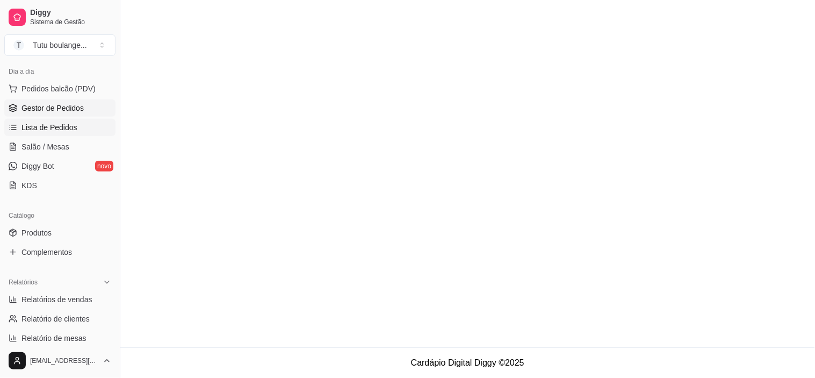
click at [36, 109] on span "Gestor de Pedidos" at bounding box center [53, 108] width 62 height 11
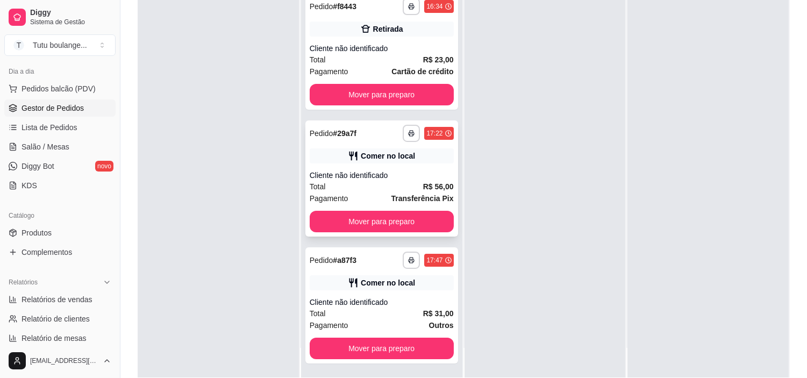
scroll to position [164, 0]
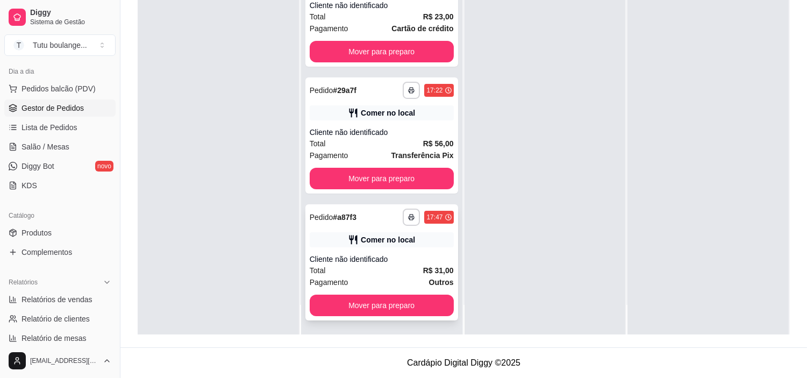
click at [422, 259] on div "Cliente não identificado" at bounding box center [382, 259] width 144 height 11
click at [367, 217] on div "**********" at bounding box center [382, 217] width 144 height 17
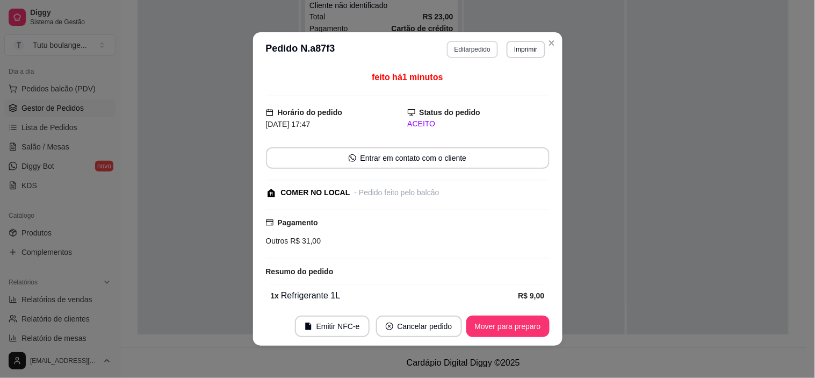
click at [470, 52] on button "Editar pedido" at bounding box center [472, 49] width 51 height 17
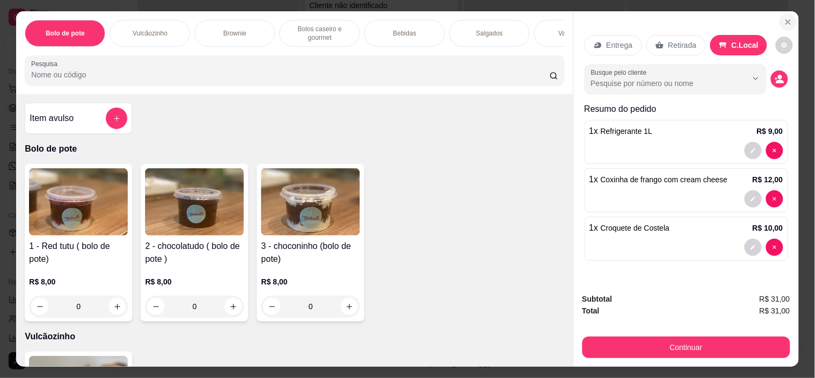
click at [788, 18] on icon "Close" at bounding box center [788, 22] width 9 height 9
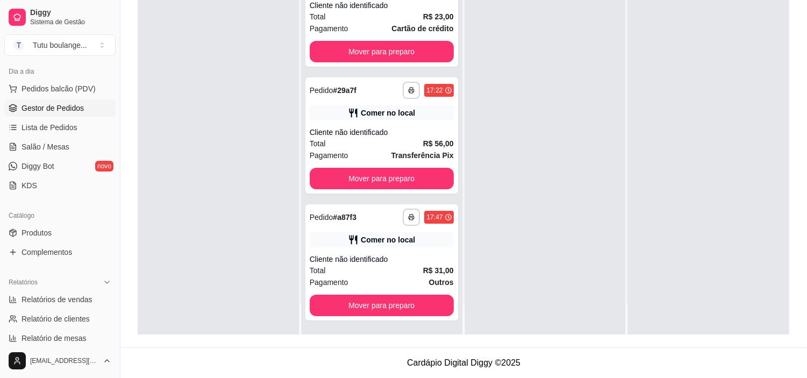
scroll to position [179, 0]
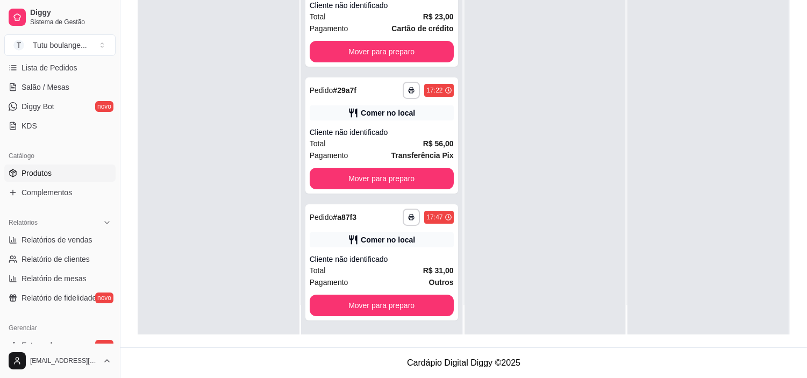
click at [69, 174] on link "Produtos" at bounding box center [59, 172] width 111 height 17
